Goal: Check status

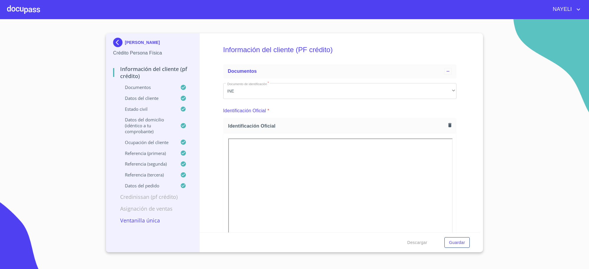
scroll to position [3394, 0]
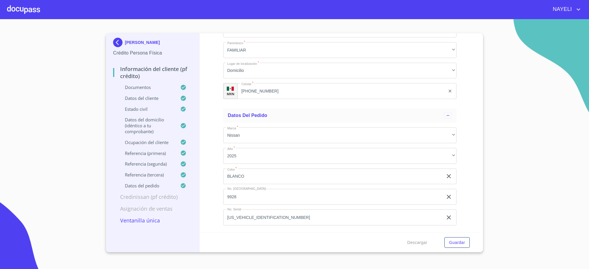
click at [117, 40] on img at bounding box center [119, 42] width 12 height 9
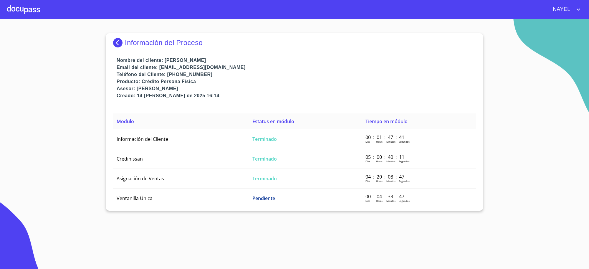
click at [115, 42] on img at bounding box center [119, 42] width 12 height 9
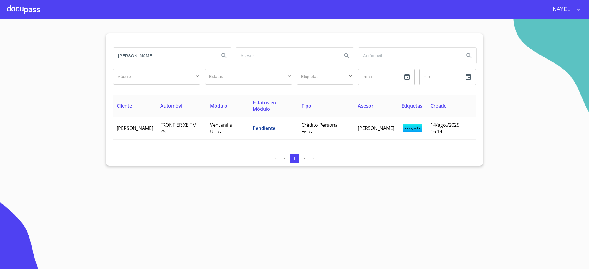
click at [182, 52] on input "[PERSON_NAME]" at bounding box center [163, 56] width 101 height 16
type input "C"
type input "[PERSON_NAME]"
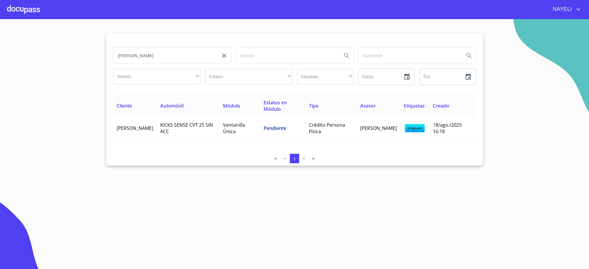
click at [195, 133] on td "KICKS SENSE CVT 25 SIN ACC" at bounding box center [188, 128] width 63 height 23
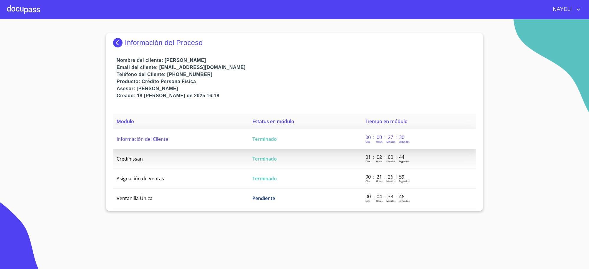
click at [269, 146] on td "Terminado" at bounding box center [305, 139] width 113 height 20
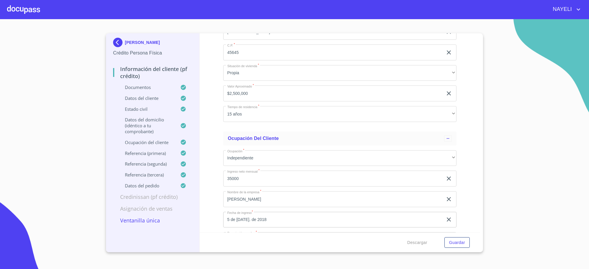
scroll to position [2160, 0]
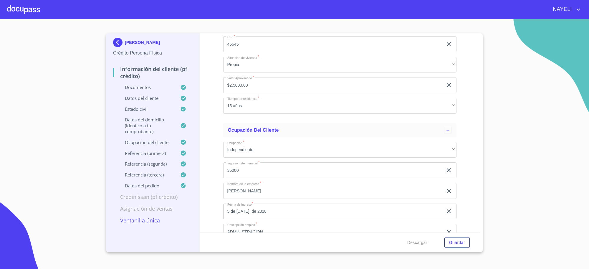
click at [116, 39] on img at bounding box center [119, 42] width 12 height 9
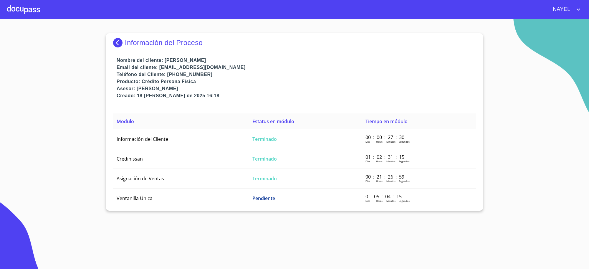
click at [116, 39] on img at bounding box center [119, 42] width 12 height 9
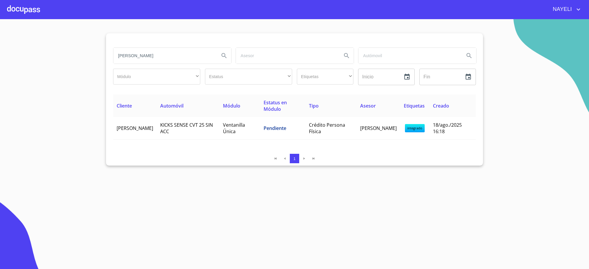
click at [189, 59] on input "[PERSON_NAME]" at bounding box center [163, 56] width 101 height 16
type input "X"
type input "[PERSON_NAME] [PERSON_NAME]"
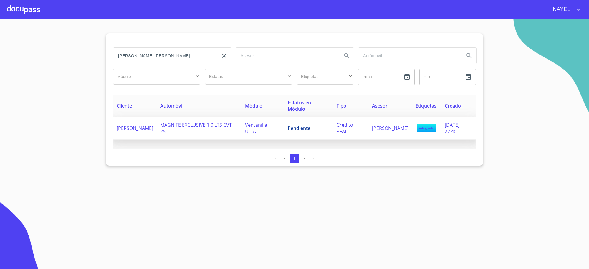
click at [312, 137] on td "Pendiente" at bounding box center [308, 128] width 49 height 23
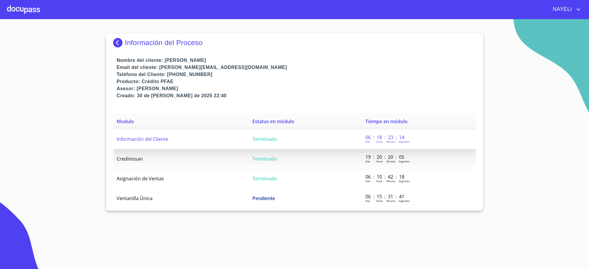
click at [277, 142] on td "Terminado" at bounding box center [305, 139] width 113 height 20
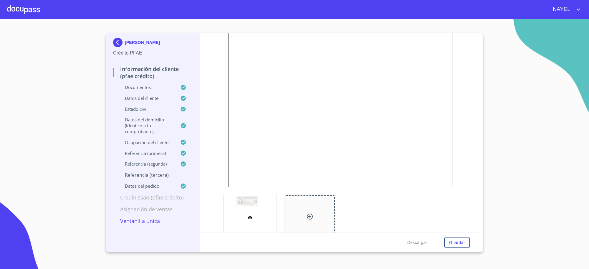
scroll to position [98, 0]
